Goal: Task Accomplishment & Management: Use online tool/utility

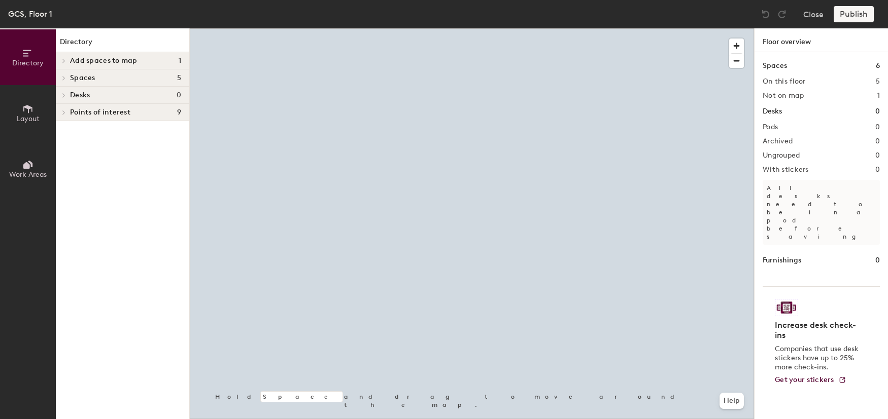
click at [147, 100] on div "Desks 0" at bounding box center [122, 95] width 133 height 17
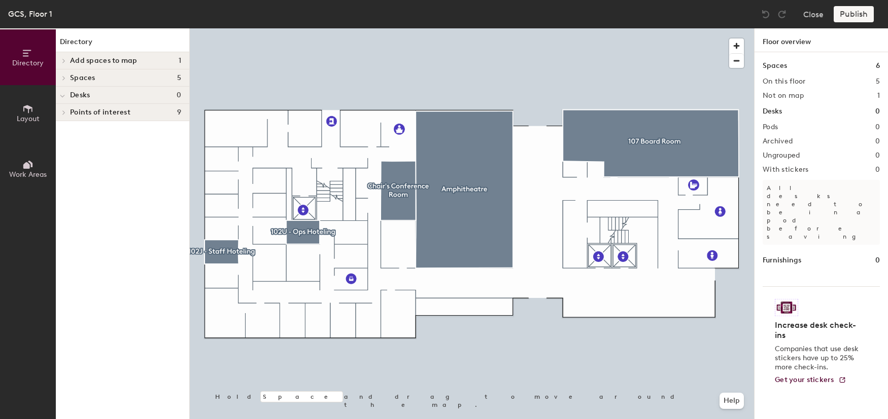
click at [109, 96] on h4 "Desks 0" at bounding box center [125, 95] width 111 height 8
click at [42, 108] on button "Layout" at bounding box center [28, 113] width 56 height 56
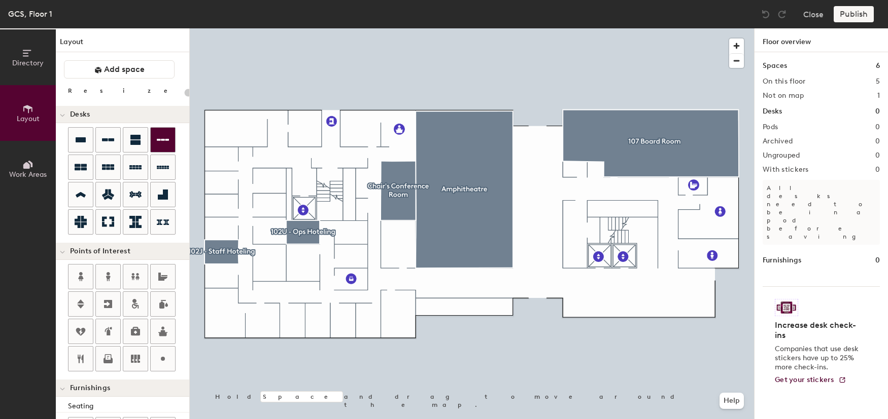
click at [276, 152] on div "Directory Layout Work Areas Layout Add space Resize Desks Points of Interest Fu…" at bounding box center [444, 223] width 888 height 391
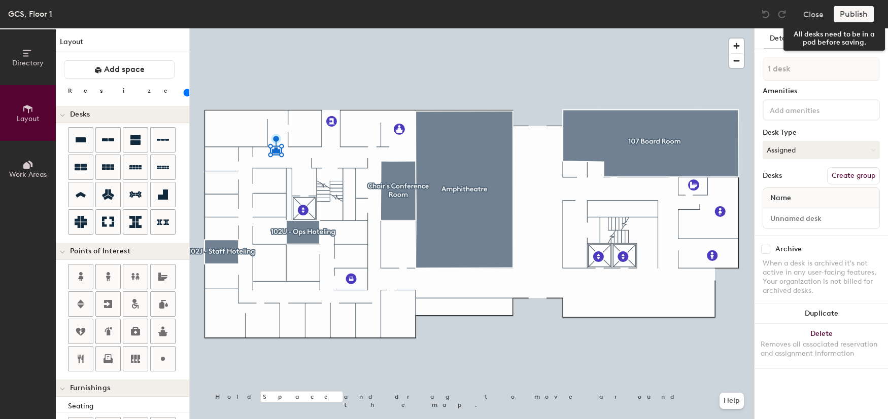
click at [862, 16] on div "Publish" at bounding box center [856, 14] width 46 height 16
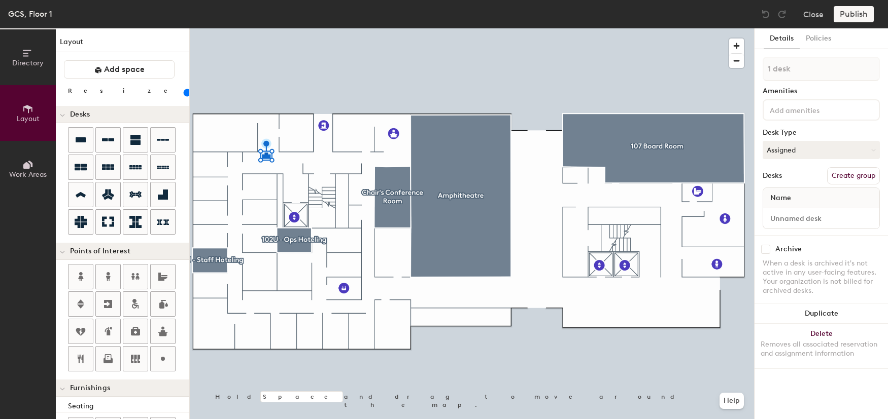
click at [833, 177] on button "Create group" at bounding box center [853, 175] width 53 height 17
click at [866, 40] on div "Details Policies" at bounding box center [820, 38] width 133 height 21
click at [854, 16] on button "Publish" at bounding box center [853, 14] width 40 height 16
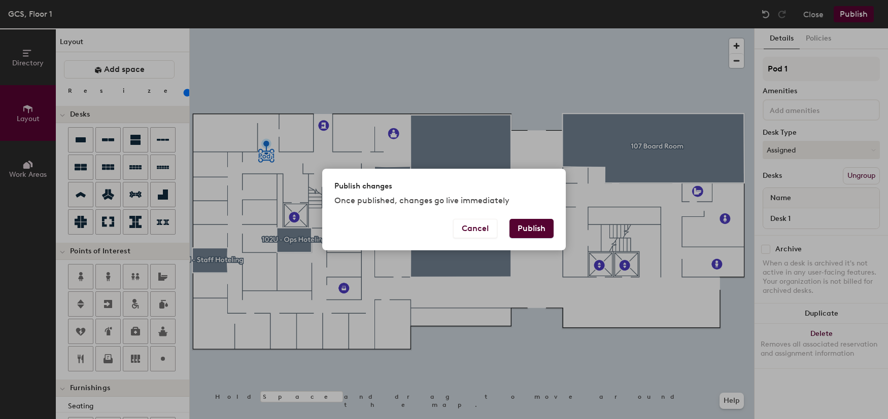
click at [539, 227] on button "Publish" at bounding box center [531, 228] width 44 height 19
type input "20"
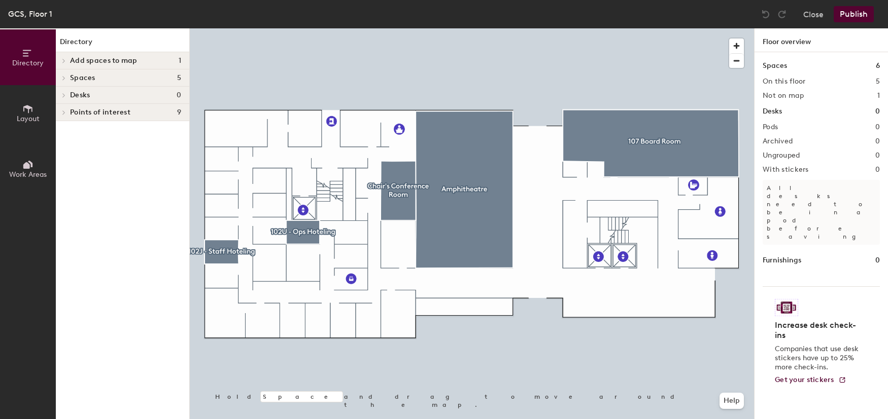
click at [121, 94] on h4 "Desks 0" at bounding box center [125, 95] width 111 height 8
click at [150, 97] on h4 "Desks 0" at bounding box center [125, 95] width 111 height 8
click at [675, 1] on div "GCS, Floor 1 Close Publish" at bounding box center [444, 14] width 888 height 28
click at [819, 13] on button "Close" at bounding box center [813, 14] width 20 height 16
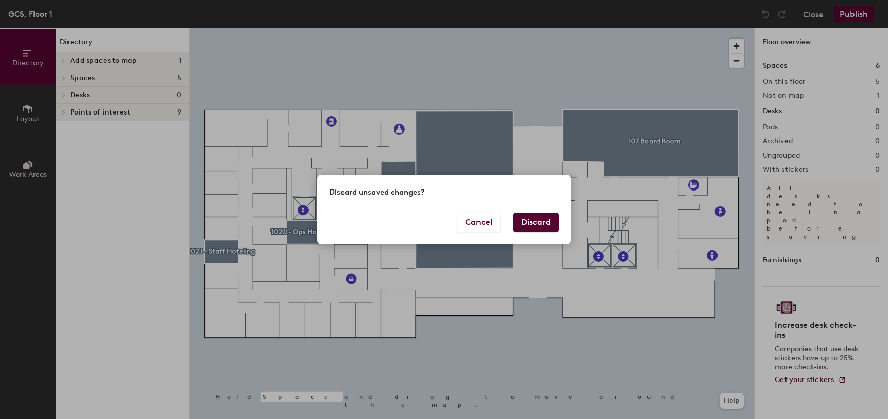
click at [541, 228] on button "Discard" at bounding box center [536, 222] width 46 height 19
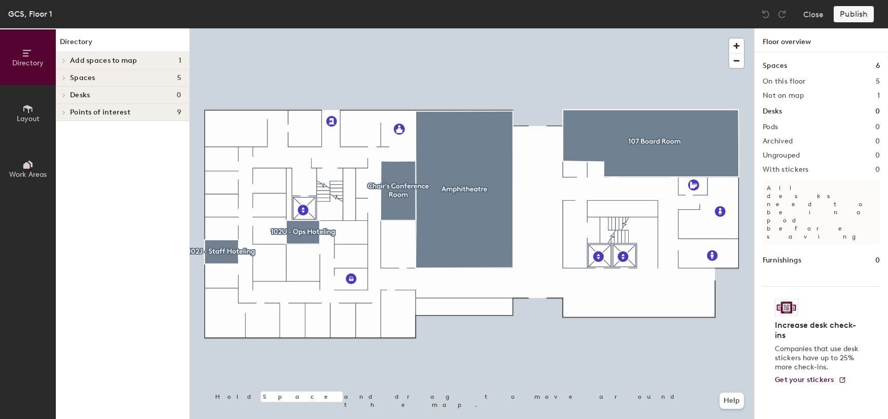
click at [34, 116] on span "Layout" at bounding box center [28, 119] width 23 height 9
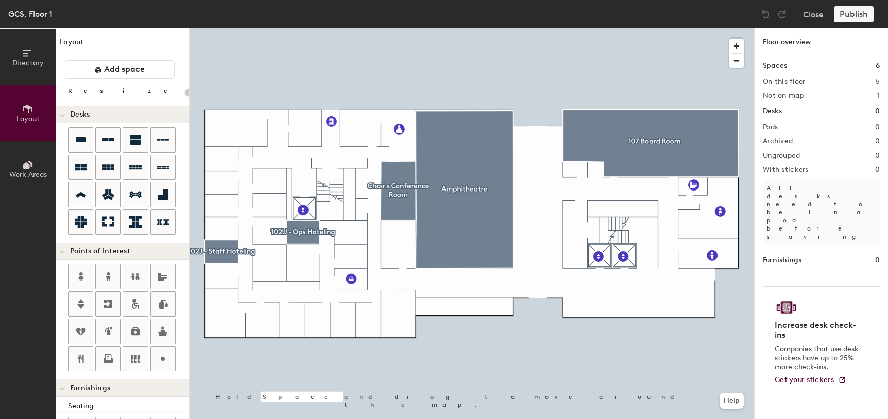
click at [229, 130] on div "Directory Layout Work Areas Layout Add space Resize Desks Points of Interest Fu…" at bounding box center [444, 223] width 888 height 391
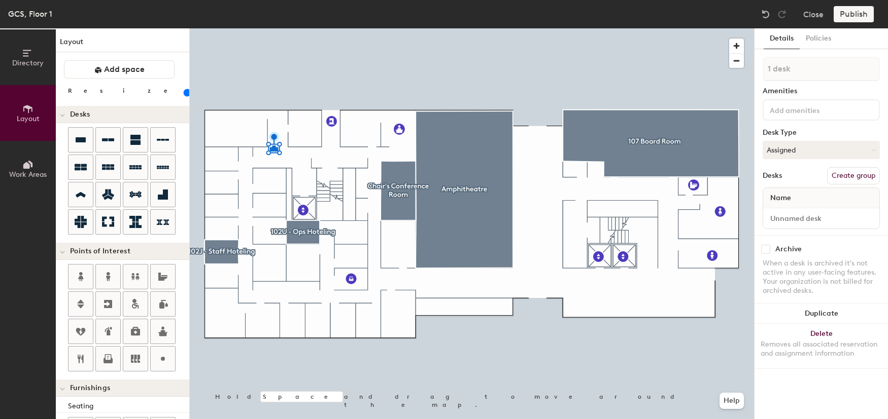
click at [840, 169] on button "Create group" at bounding box center [853, 175] width 53 height 17
click at [849, 16] on button "Publish" at bounding box center [853, 14] width 40 height 16
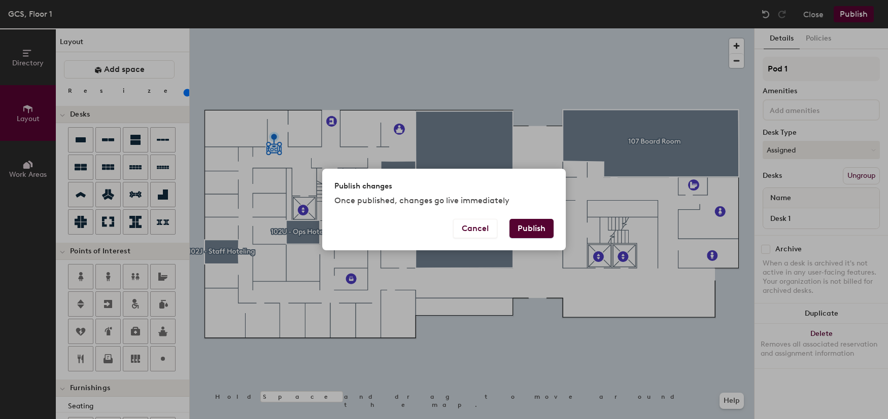
click at [535, 224] on button "Publish" at bounding box center [531, 228] width 44 height 19
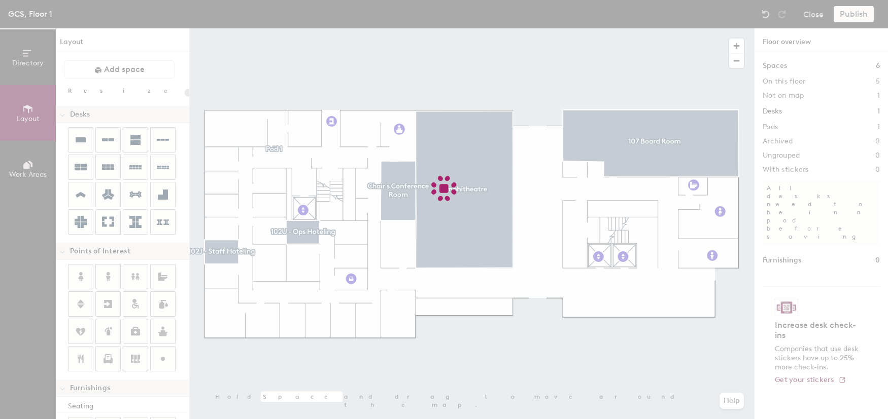
type input "20"
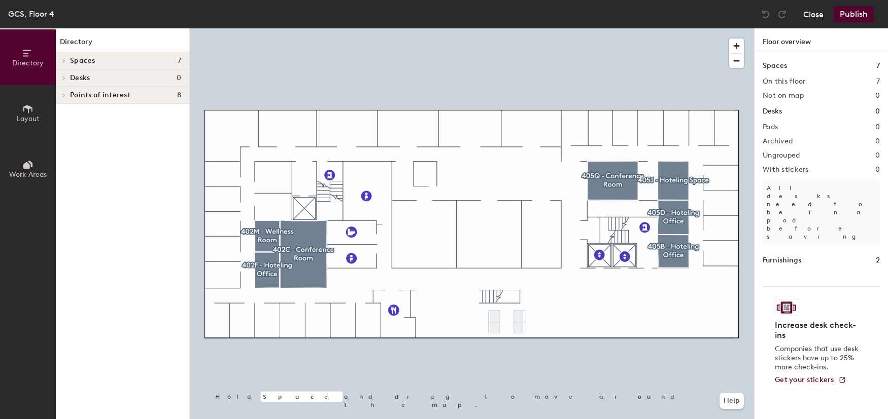
click at [816, 21] on button "Close" at bounding box center [813, 14] width 20 height 16
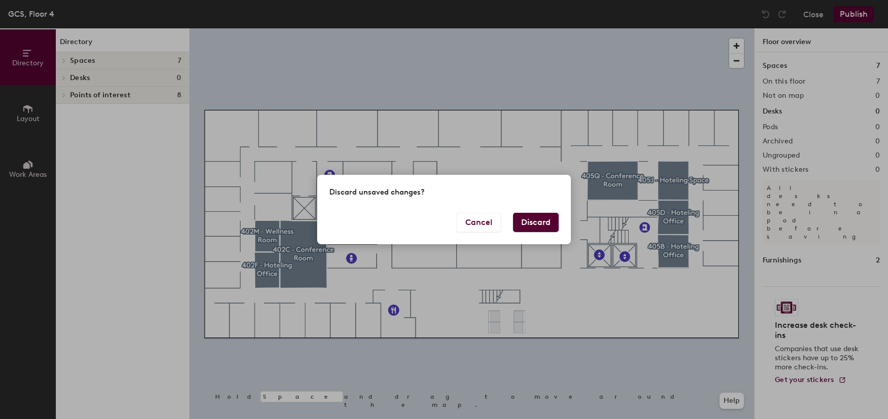
click at [534, 226] on button "Discard" at bounding box center [536, 222] width 46 height 19
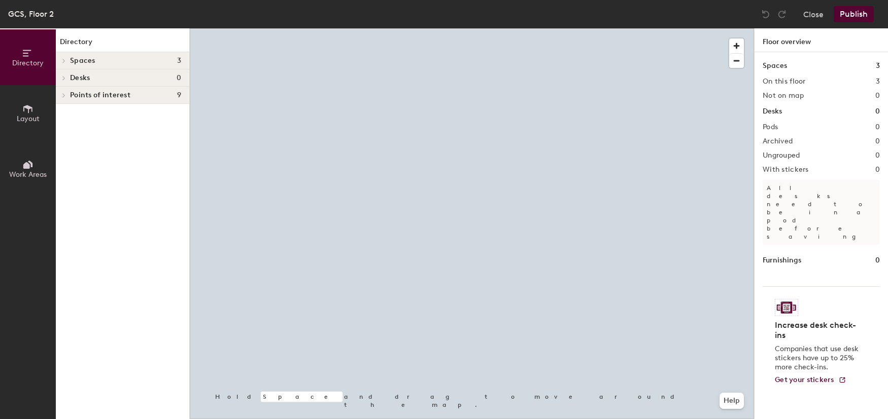
click at [148, 77] on h4 "Desks 0" at bounding box center [125, 78] width 111 height 8
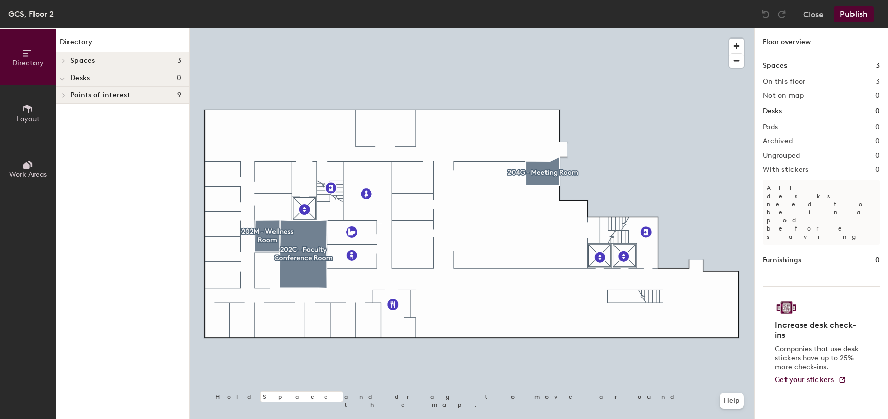
click at [37, 115] on span "Layout" at bounding box center [28, 119] width 23 height 9
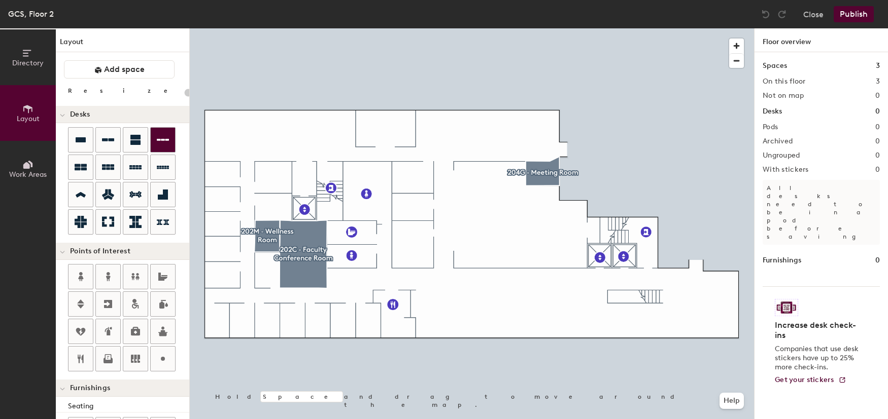
click at [282, 147] on div "Directory Layout Work Areas Layout Add space Resize Desks Points of Interest Fu…" at bounding box center [444, 223] width 888 height 391
type input "100"
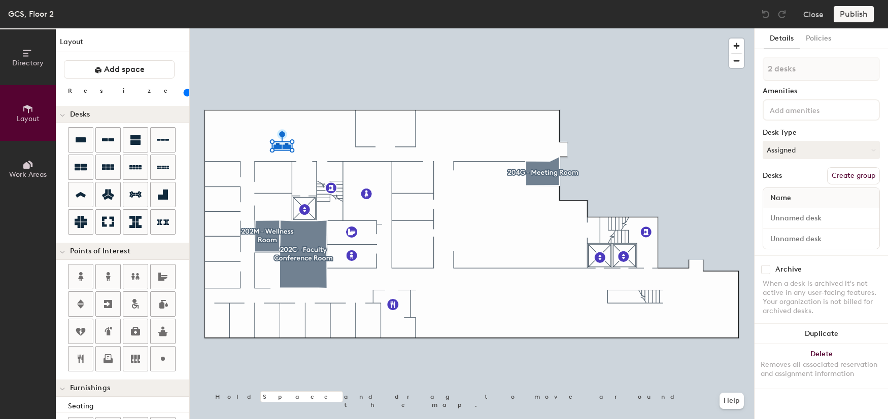
click at [240, 142] on div "Directory Layout Work Areas Layout Add space Resize Desks Points of Interest Fu…" at bounding box center [444, 223] width 888 height 391
type input "1 desk"
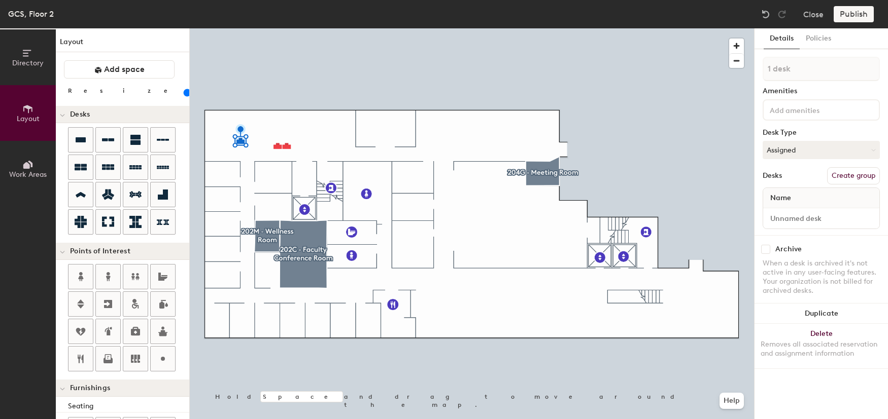
click at [836, 177] on button "Create group" at bounding box center [853, 175] width 53 height 17
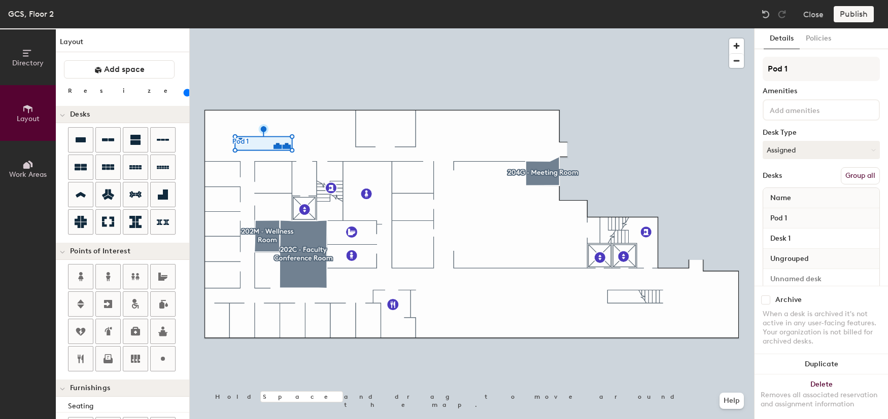
click at [858, 173] on button "Group all" at bounding box center [859, 175] width 39 height 17
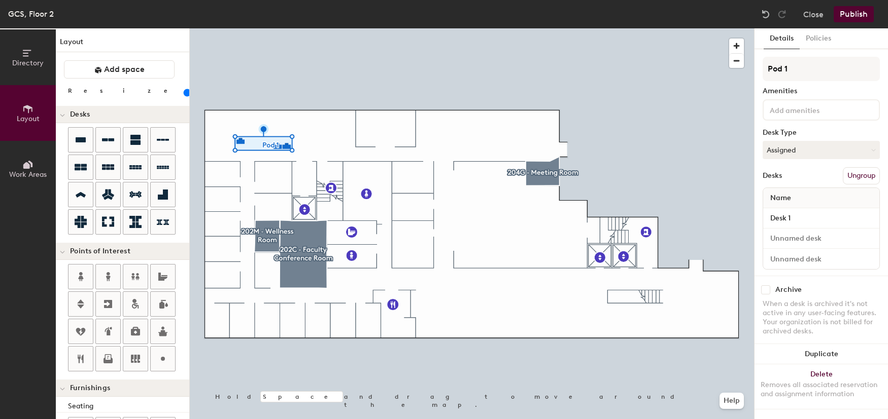
click at [855, 11] on button "Publish" at bounding box center [853, 14] width 40 height 16
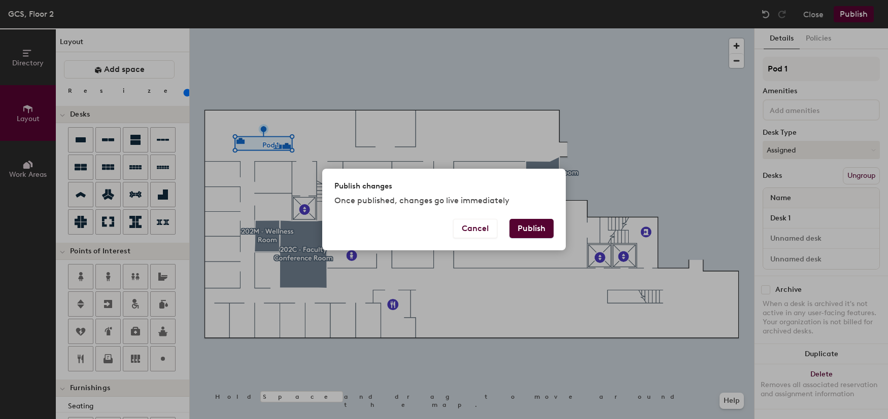
click at [531, 233] on button "Publish" at bounding box center [531, 228] width 44 height 19
type input "20"
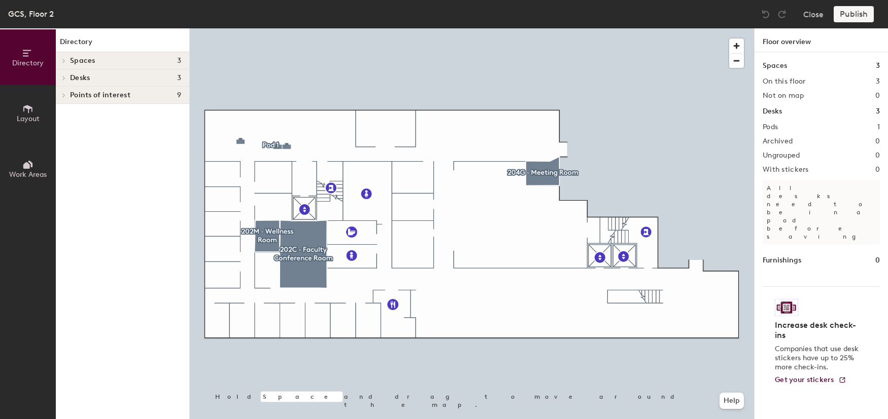
click at [132, 77] on h4 "Desks 3" at bounding box center [125, 78] width 111 height 8
click at [154, 92] on p "Pod 1" at bounding box center [125, 95] width 111 height 13
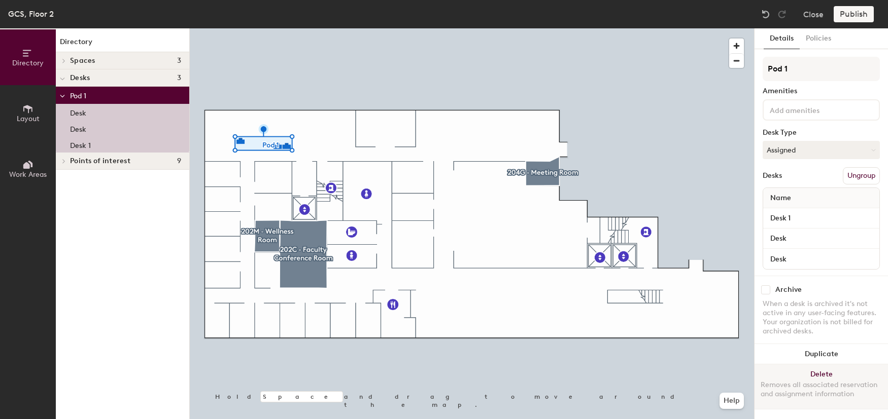
click at [847, 371] on button "Delete Removes all associated reservation and assignment information" at bounding box center [820, 387] width 133 height 45
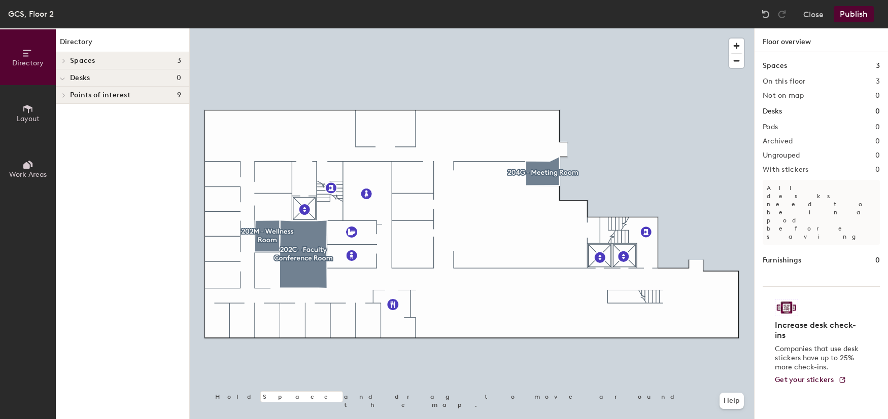
click at [843, 15] on button "Publish" at bounding box center [853, 14] width 40 height 16
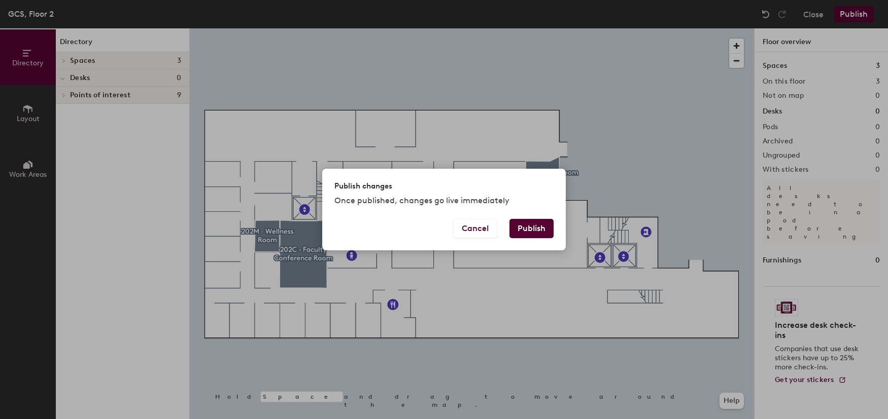
click at [540, 226] on button "Publish" at bounding box center [531, 228] width 44 height 19
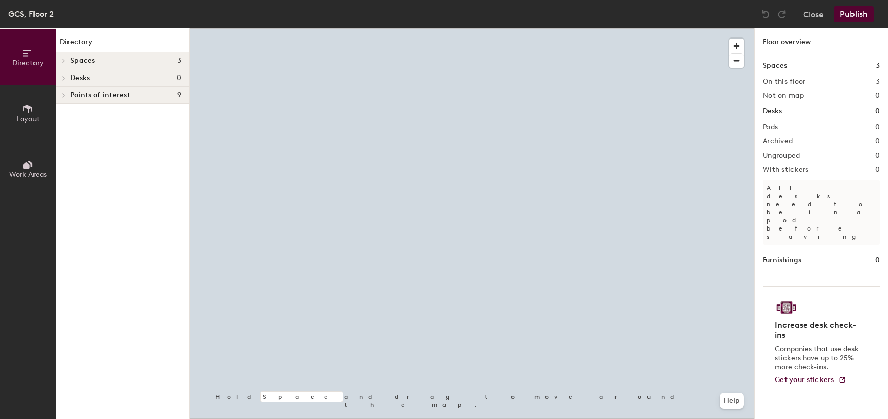
click at [32, 107] on icon at bounding box center [27, 108] width 11 height 11
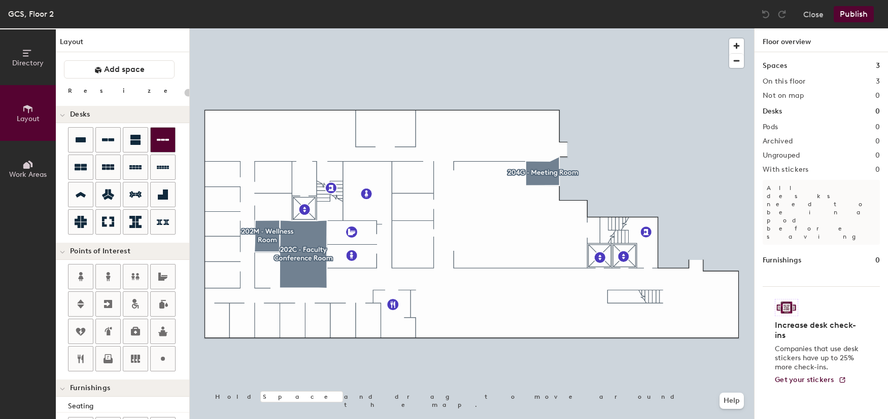
click at [290, 134] on div "Directory Layout Work Areas Layout Add space Resize Desks Points of Interest Fu…" at bounding box center [444, 223] width 888 height 391
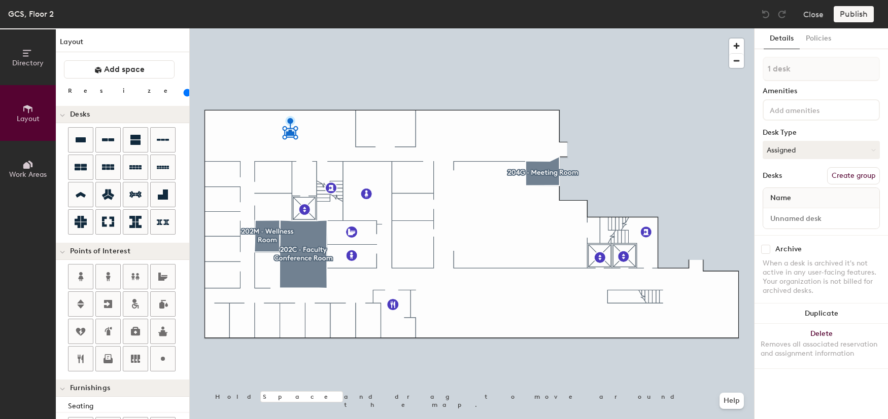
click at [840, 177] on button "Create group" at bounding box center [853, 175] width 53 height 17
click at [850, 14] on button "Publish" at bounding box center [853, 14] width 40 height 16
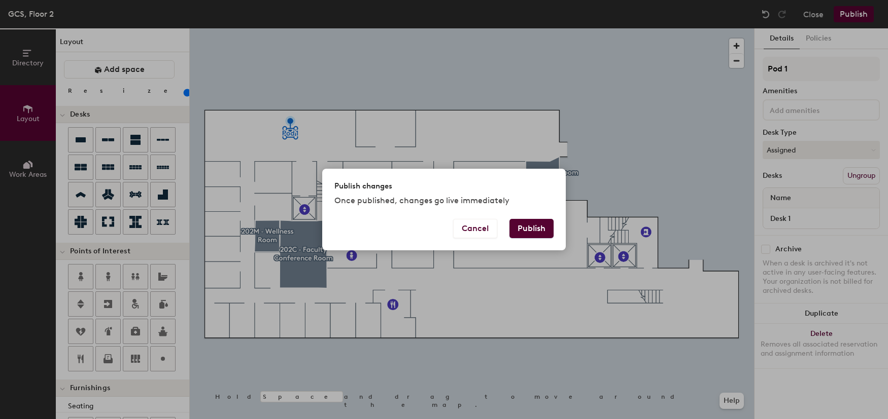
click at [546, 226] on button "Publish" at bounding box center [531, 228] width 44 height 19
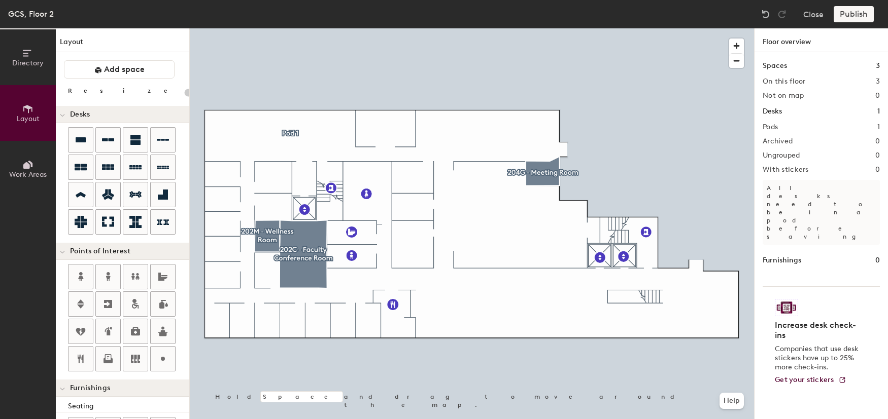
type input "20"
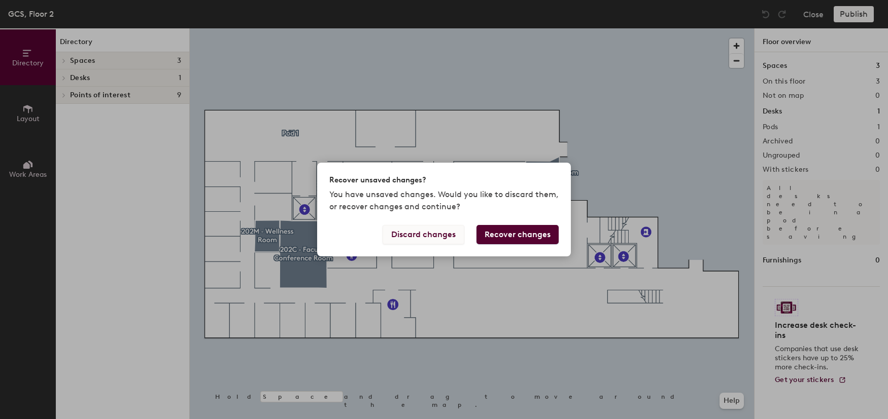
click at [447, 228] on button "Discard changes" at bounding box center [423, 234] width 82 height 19
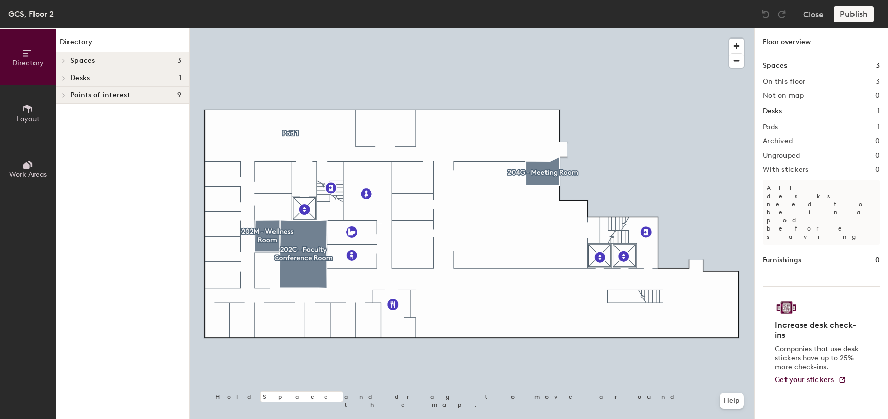
click at [150, 73] on div "Desks 1" at bounding box center [122, 77] width 133 height 17
click at [156, 91] on p "Pod 1" at bounding box center [125, 95] width 111 height 13
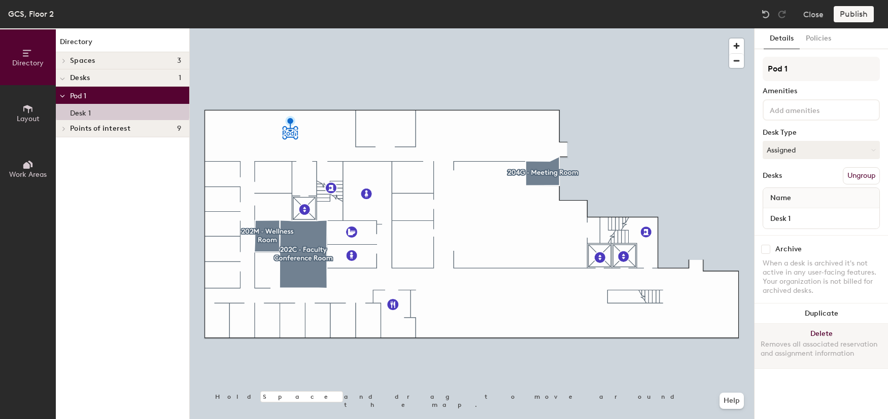
click at [829, 327] on button "Delete Removes all associated reservation and assignment information" at bounding box center [820, 346] width 133 height 45
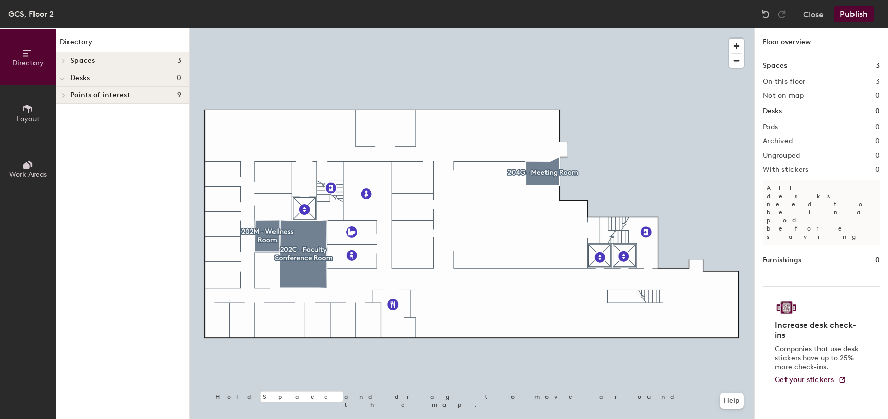
click at [843, 16] on button "Publish" at bounding box center [853, 14] width 40 height 16
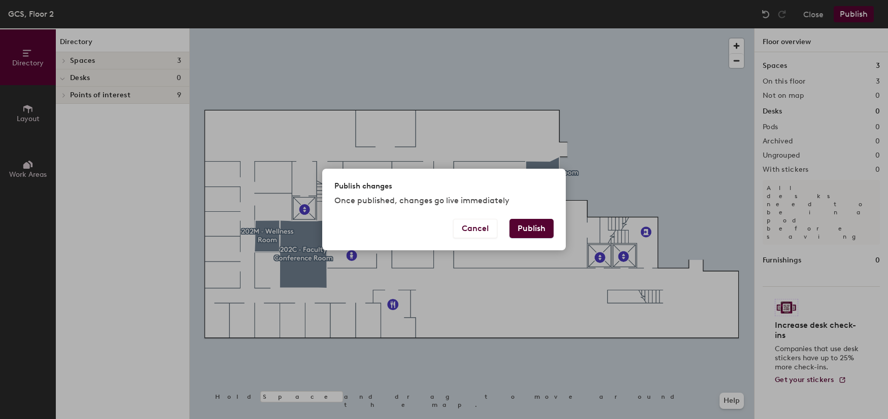
click at [524, 240] on div "Cancel Publish" at bounding box center [443, 234] width 243 height 31
click at [538, 231] on button "Publish" at bounding box center [531, 228] width 44 height 19
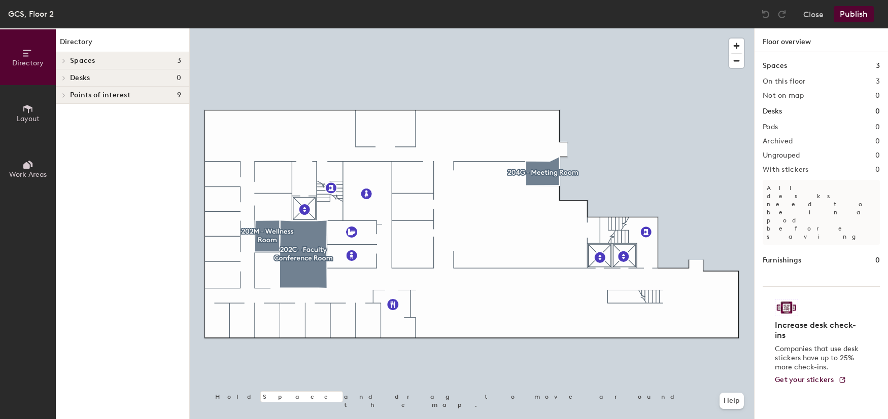
click at [28, 113] on icon at bounding box center [27, 108] width 11 height 11
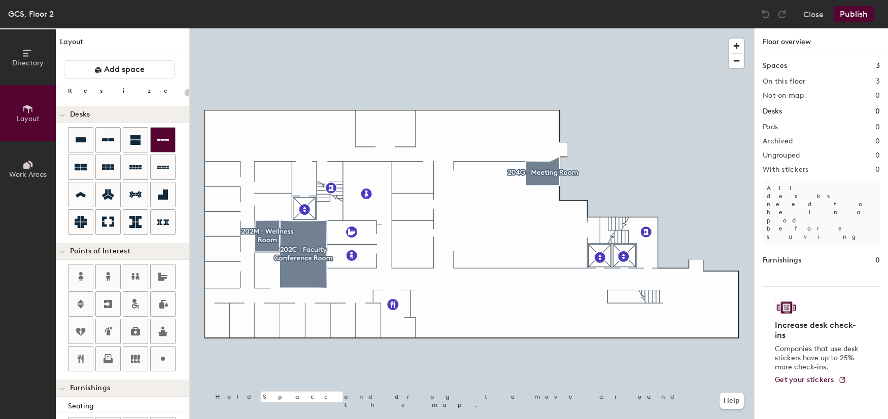
click at [285, 134] on div "Directory Layout Work Areas Layout Add space Resize Desks Points of Interest Fu…" at bounding box center [444, 223] width 888 height 391
click at [296, 134] on div "Directory Layout Work Areas Layout Add space Resize Desks Points of Interest Fu…" at bounding box center [444, 223] width 888 height 391
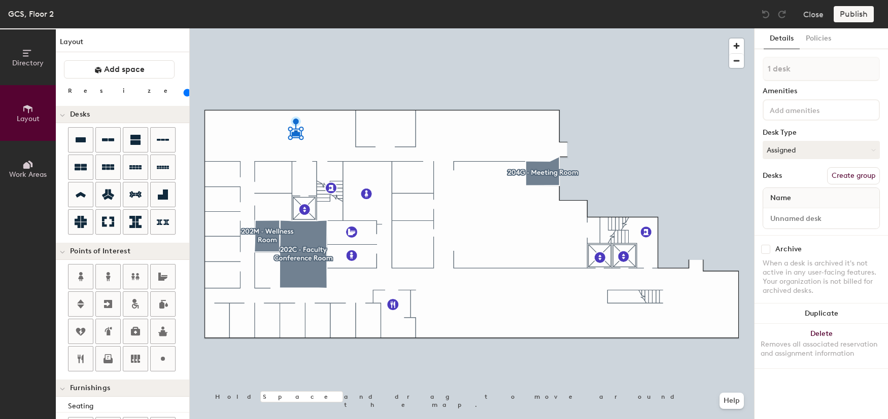
click at [854, 175] on button "Create group" at bounding box center [853, 175] width 53 height 17
click at [844, 18] on button "Publish" at bounding box center [853, 14] width 40 height 16
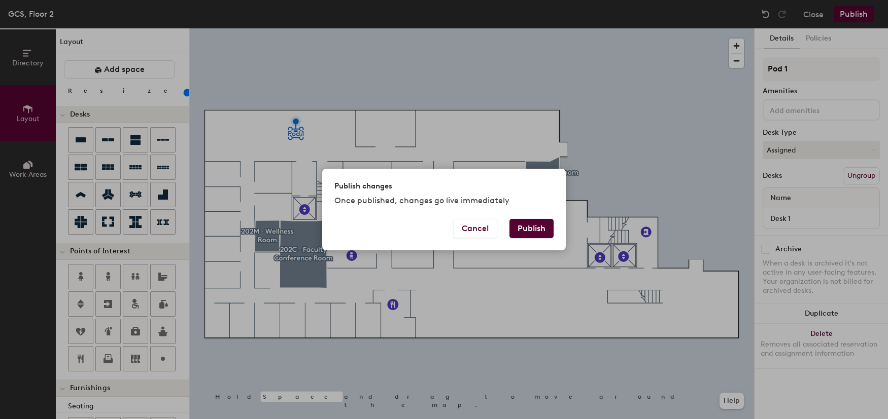
click at [533, 231] on button "Publish" at bounding box center [531, 228] width 44 height 19
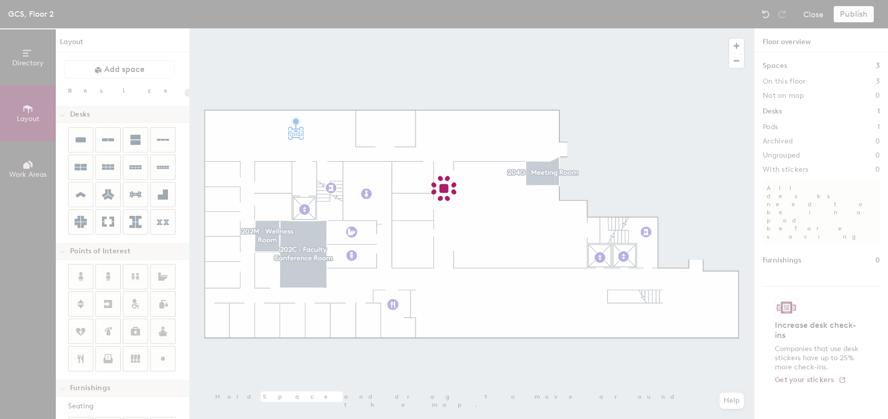
type input "20"
